Goal: Find specific page/section: Find specific page/section

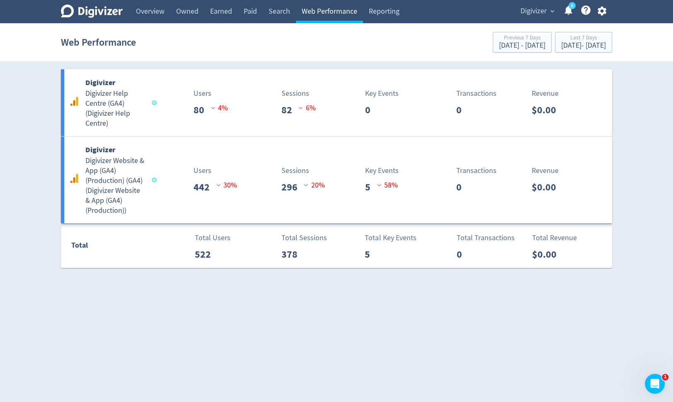
click at [352, 15] on link "Web Performance" at bounding box center [329, 11] width 67 height 23
click at [163, 14] on link "Overview" at bounding box center [150, 11] width 40 height 23
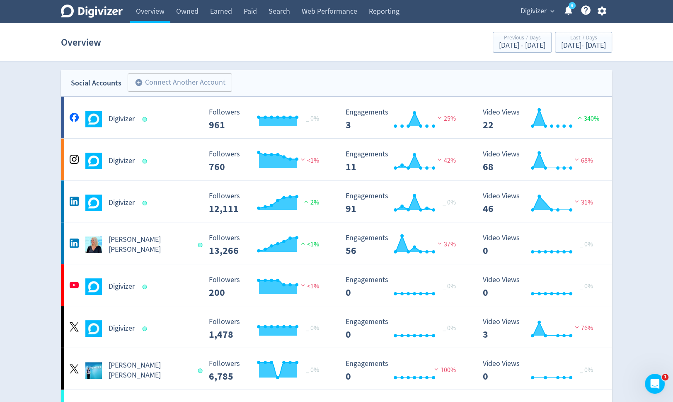
click at [569, 9] on link "5" at bounding box center [572, 5] width 7 height 7
click at [138, 203] on div "Digivizer" at bounding box center [135, 202] width 134 height 17
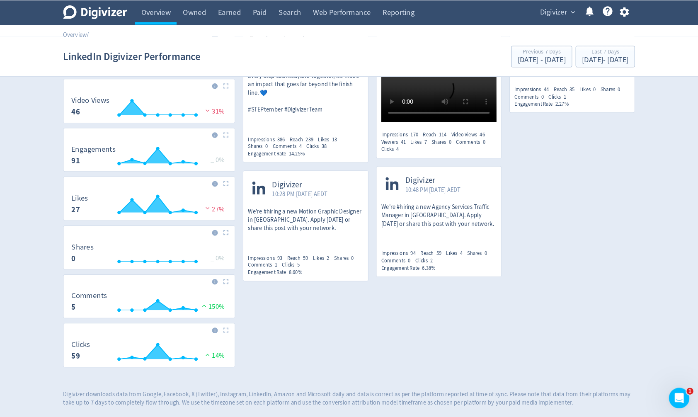
scroll to position [207, 0]
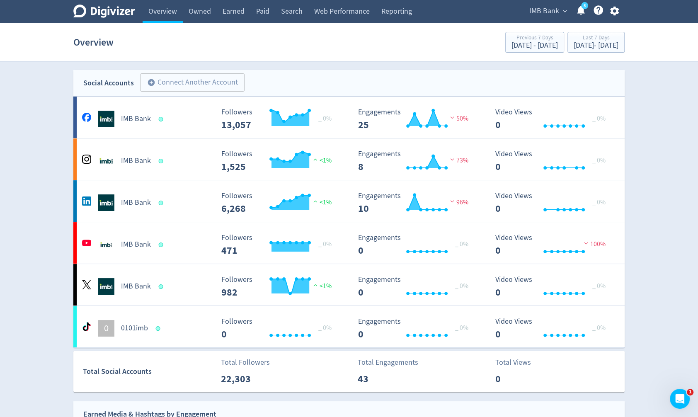
scroll to position [413, 0]
